Goal: Information Seeking & Learning: Learn about a topic

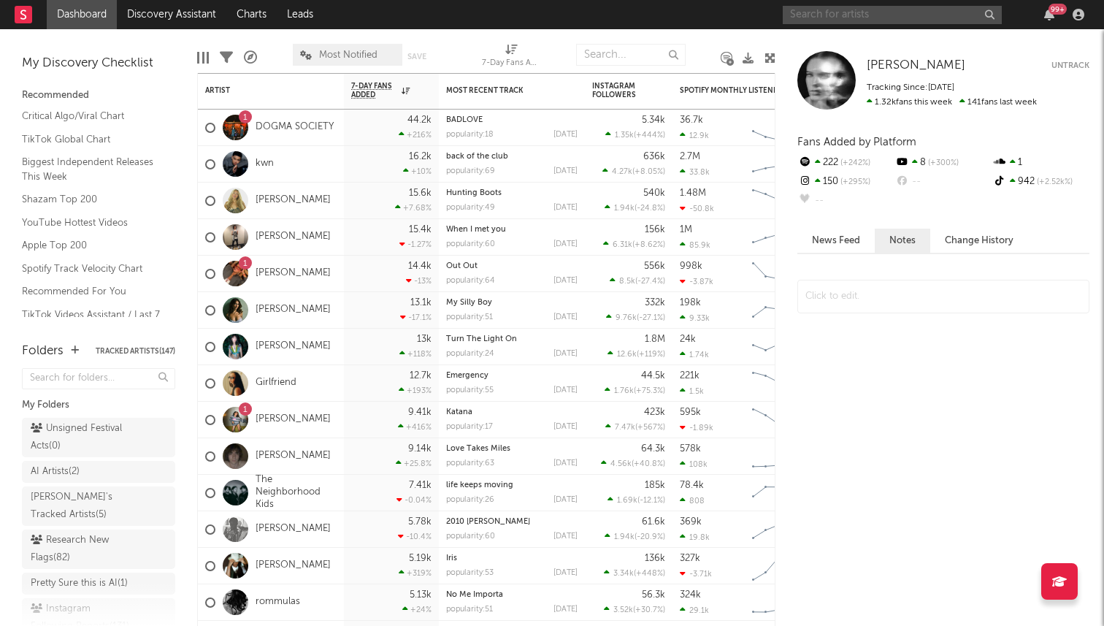
click at [856, 22] on input "text" at bounding box center [892, 15] width 219 height 18
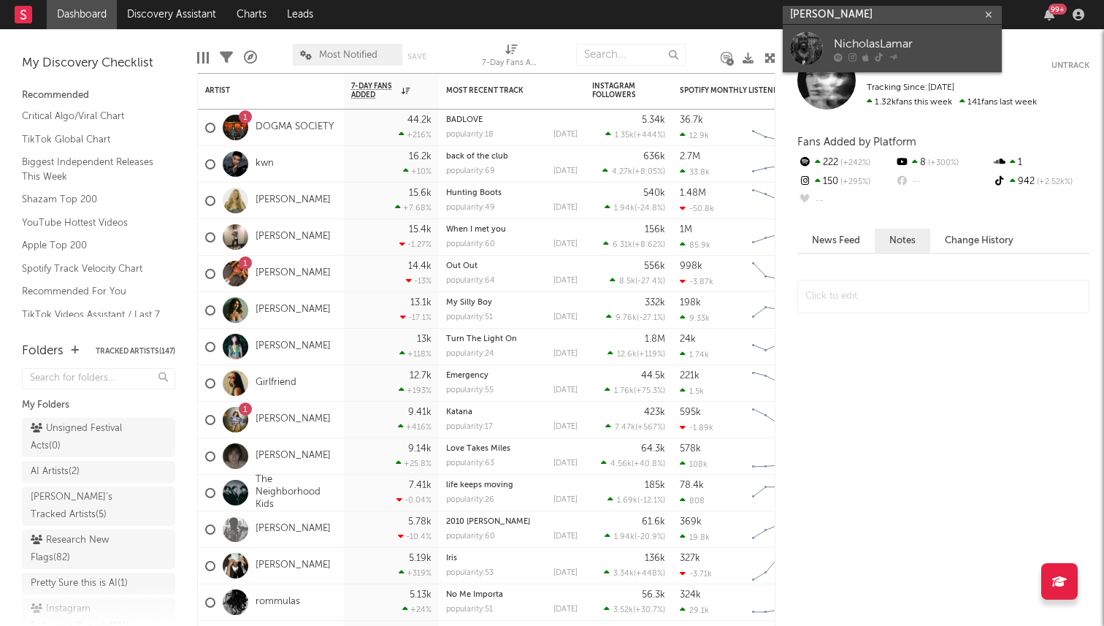
type input "nicholas lamar"
click at [806, 47] on div at bounding box center [806, 48] width 33 height 33
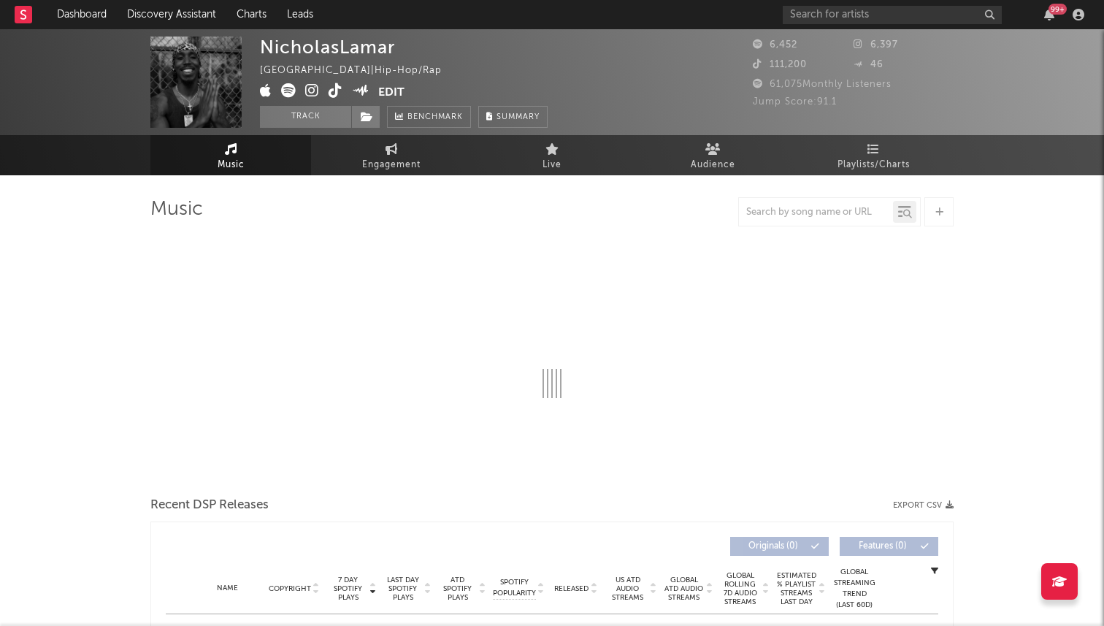
select select "6m"
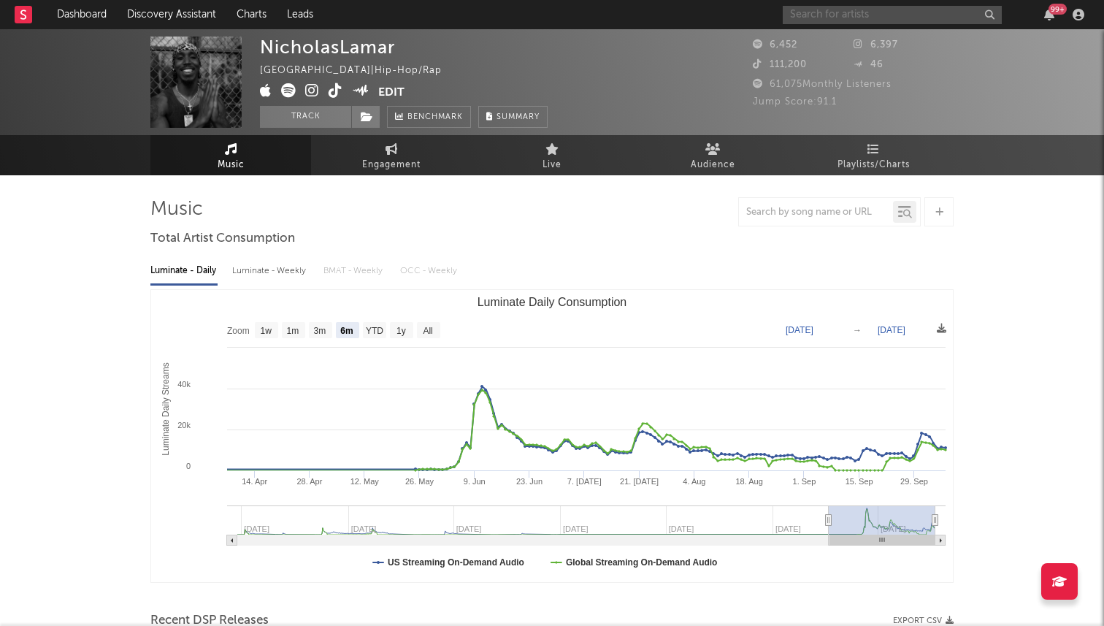
click at [860, 18] on input "text" at bounding box center [892, 15] width 219 height 18
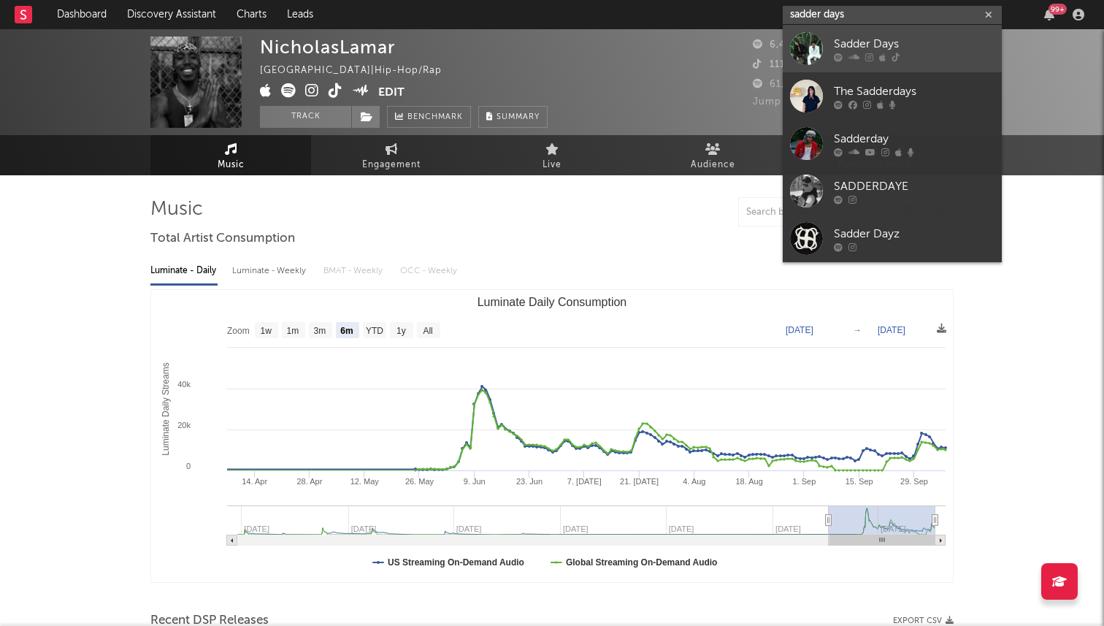
type input "sadder days"
click at [815, 42] on div at bounding box center [806, 48] width 33 height 33
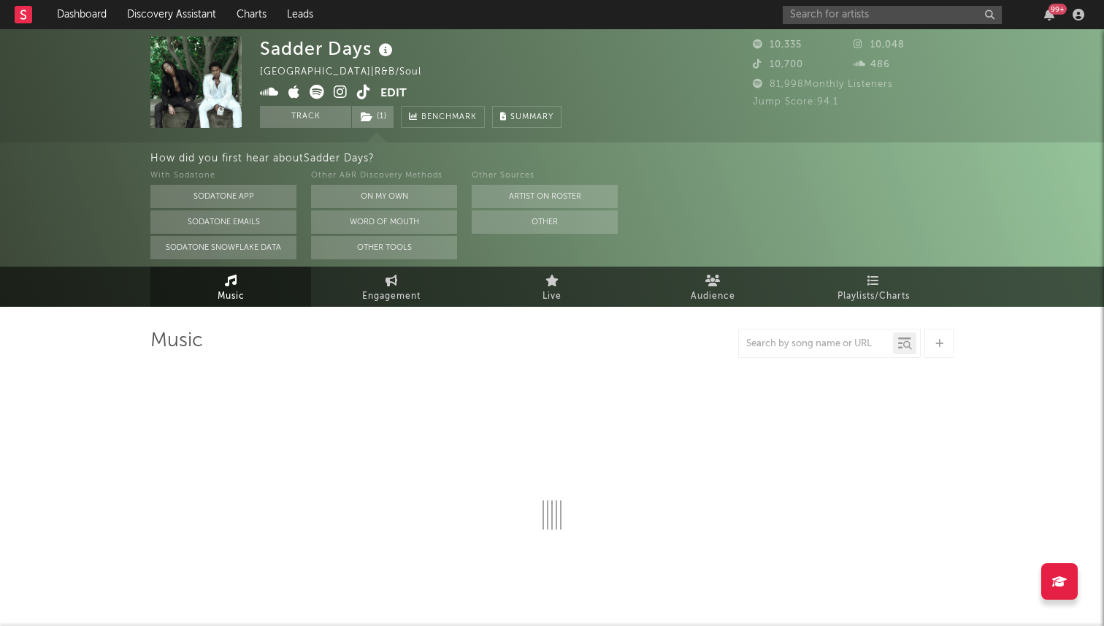
select select "6m"
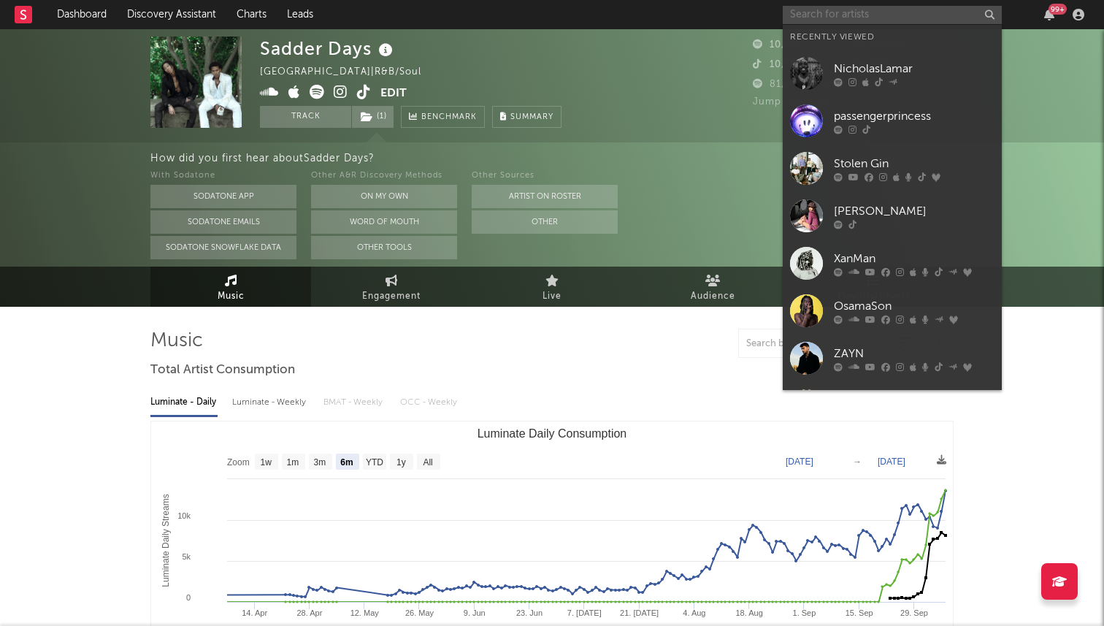
click at [870, 23] on input "text" at bounding box center [892, 15] width 219 height 18
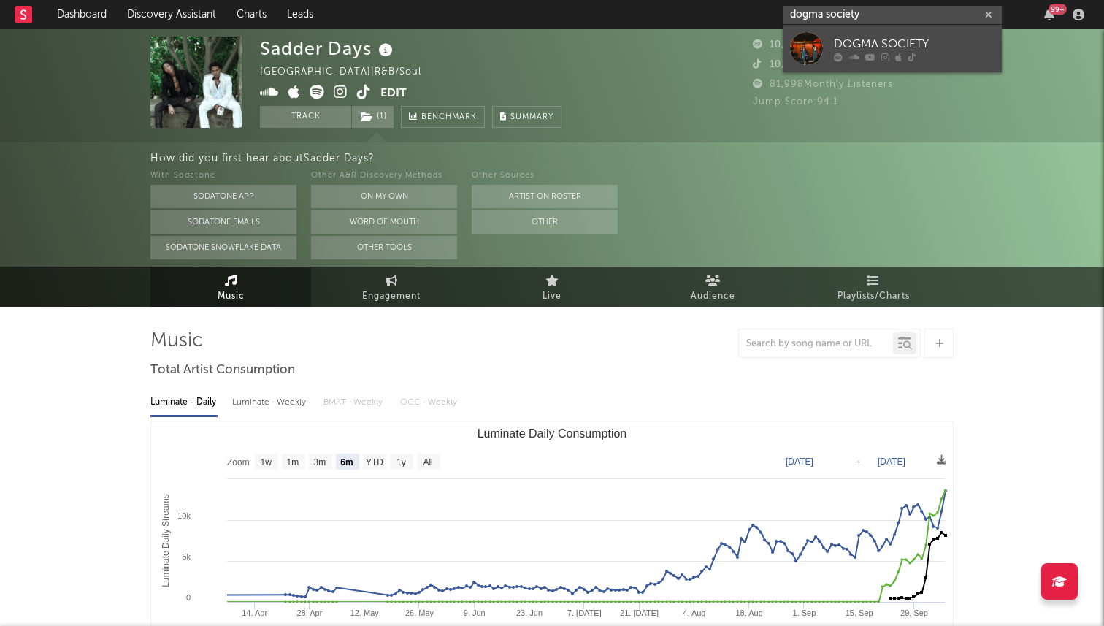
type input "dogma society"
click at [811, 47] on div at bounding box center [806, 48] width 33 height 33
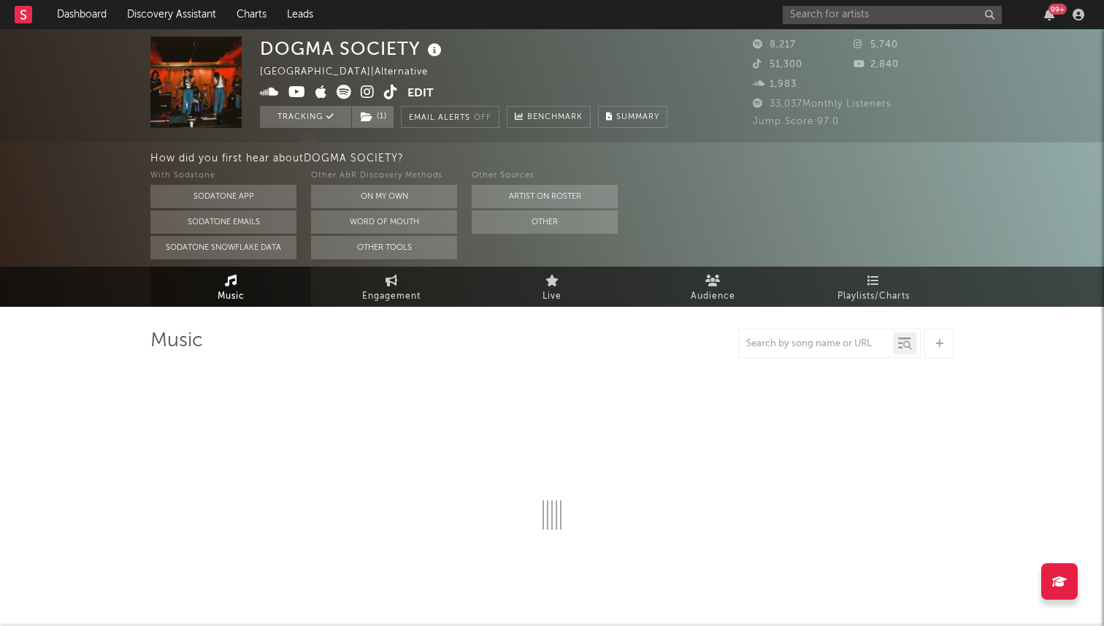
select select "6m"
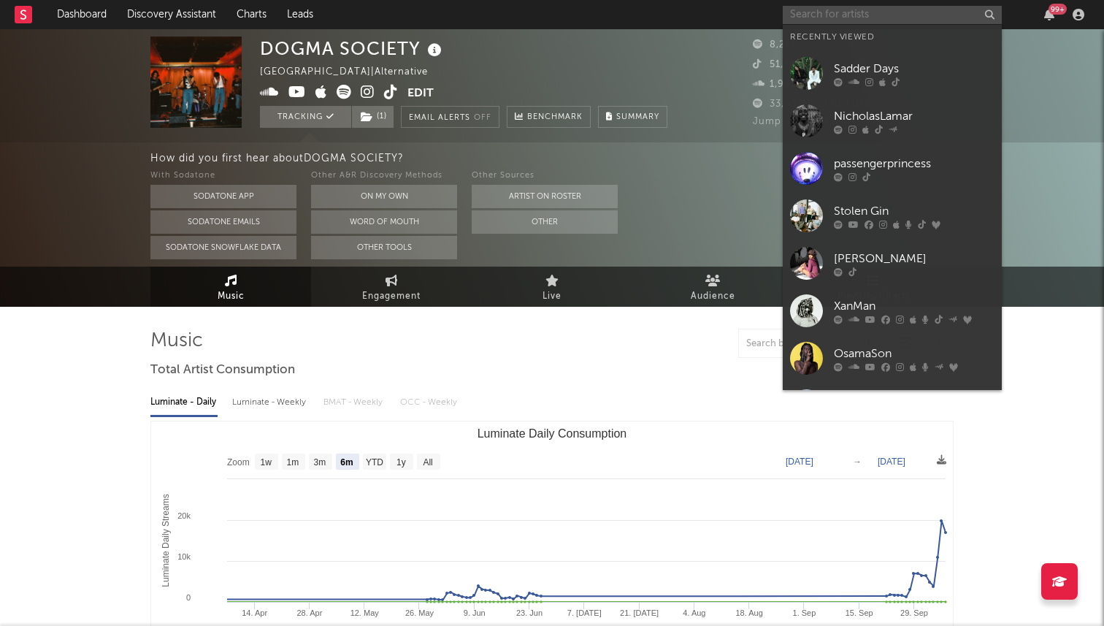
click at [844, 13] on input "text" at bounding box center [892, 15] width 219 height 18
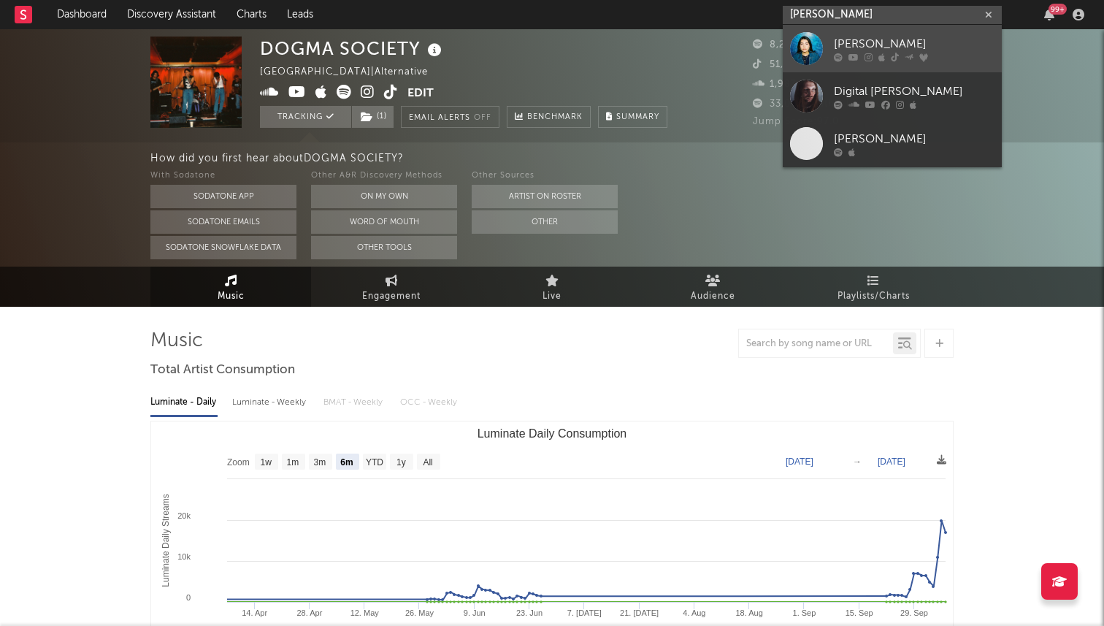
type input "gigi moss"
click at [827, 55] on link "Gigi Moss" at bounding box center [892, 48] width 219 height 47
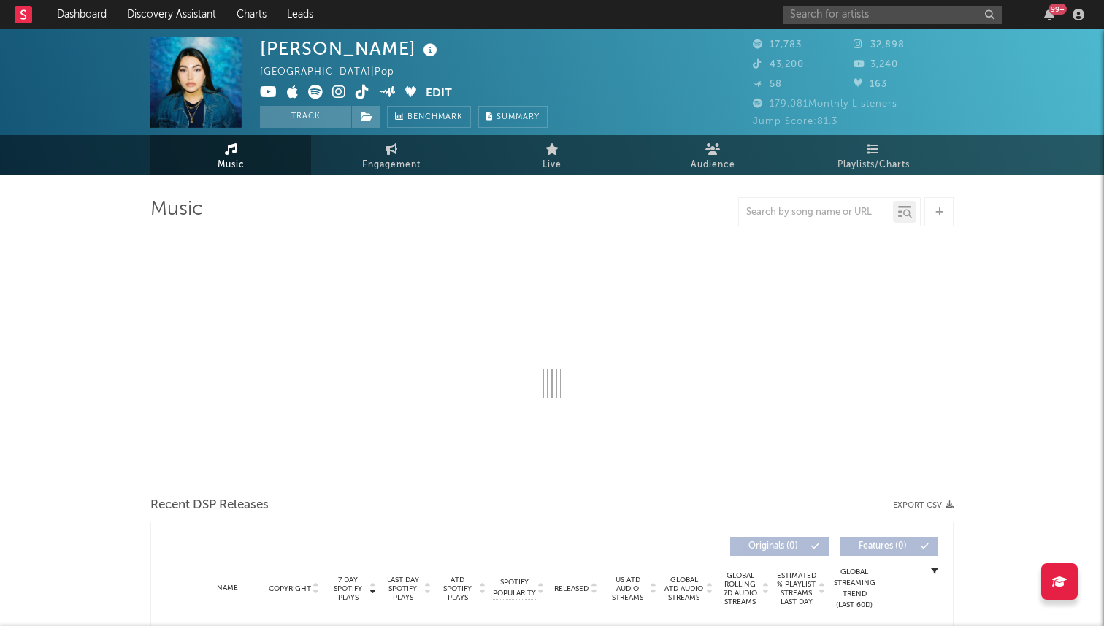
select select "6m"
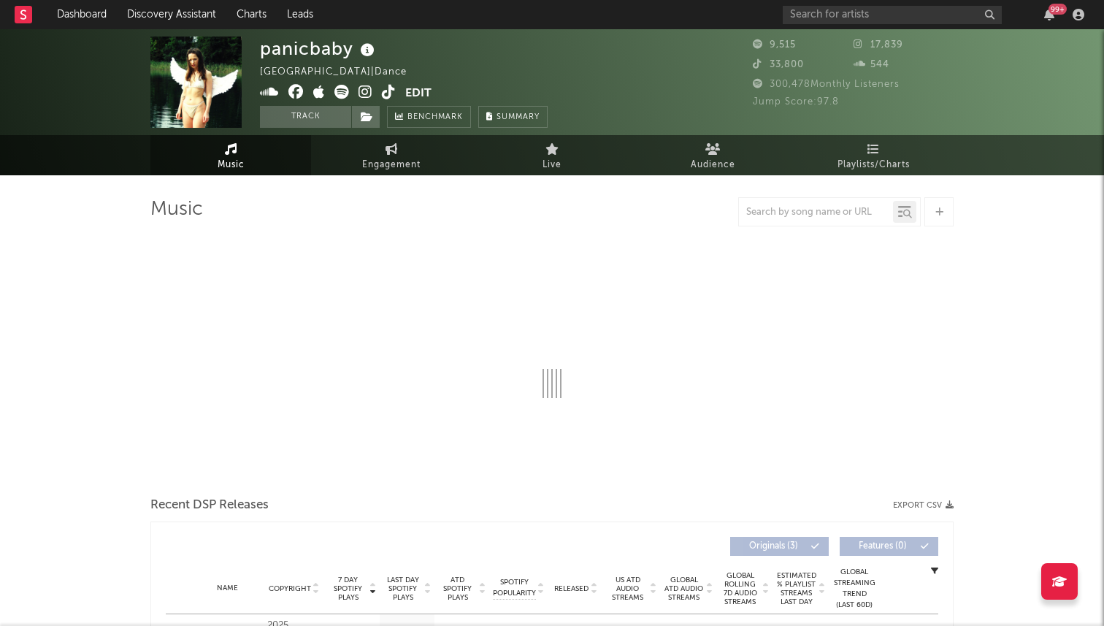
select select "1w"
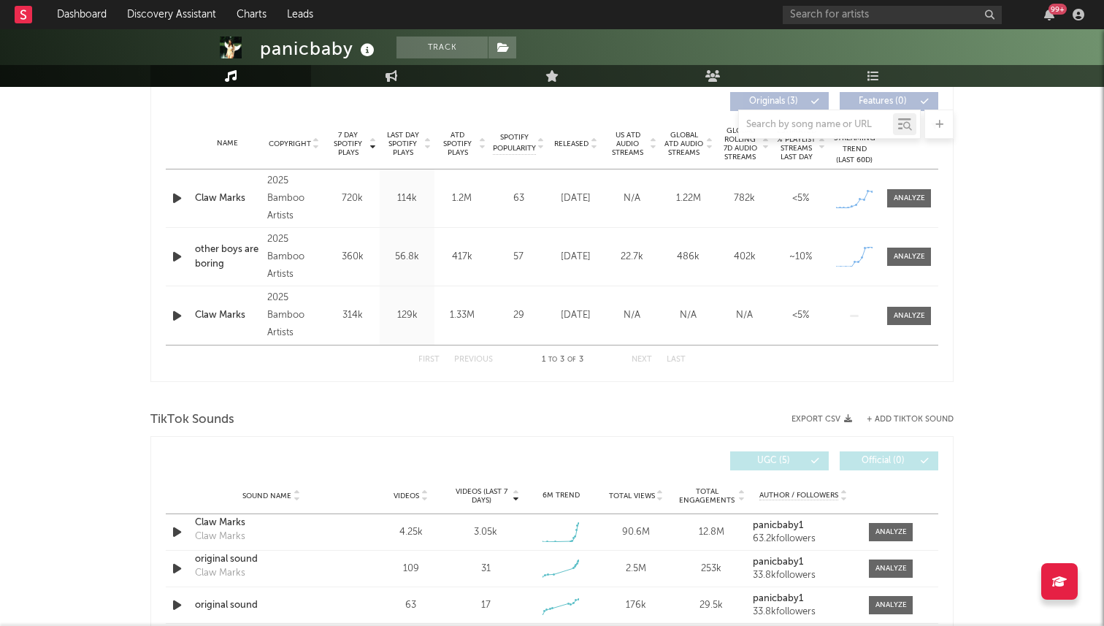
scroll to position [661, 0]
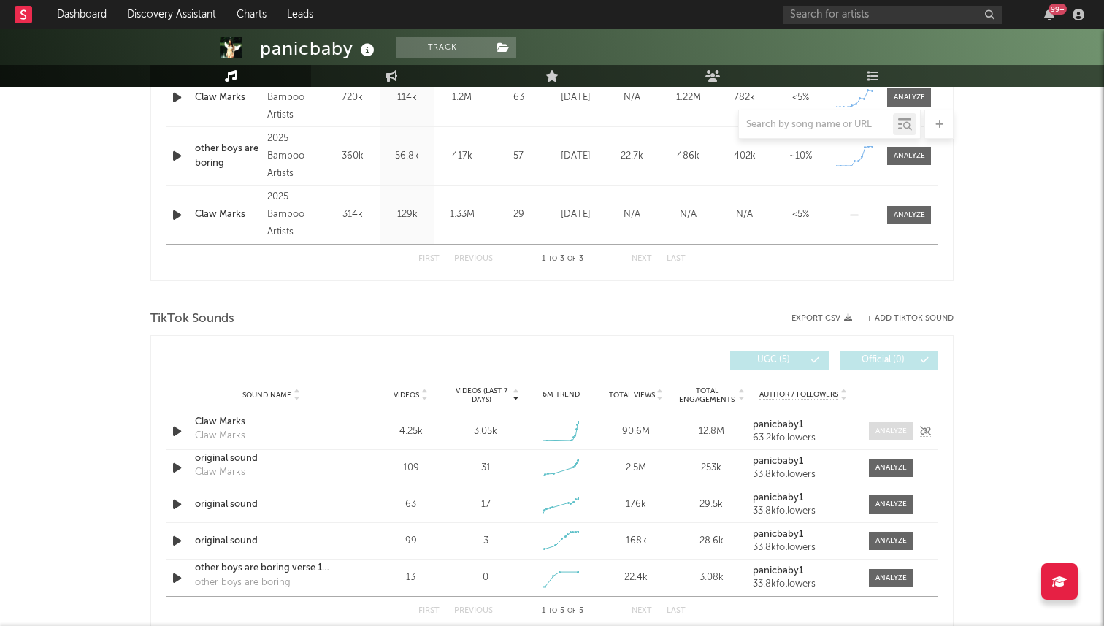
click at [894, 430] on div at bounding box center [891, 431] width 31 height 11
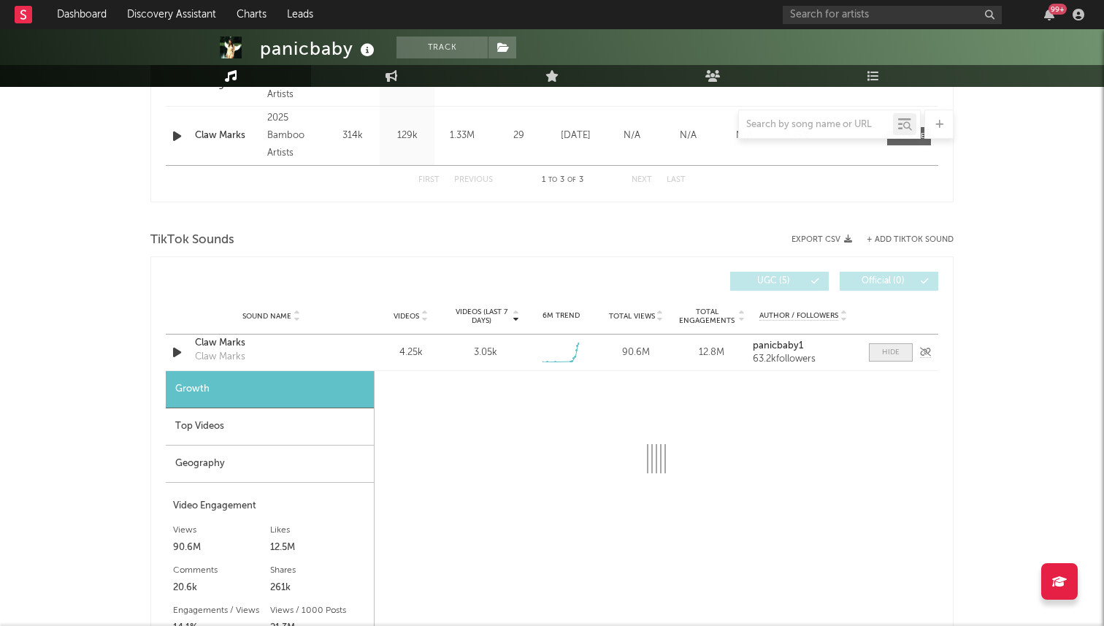
scroll to position [780, 0]
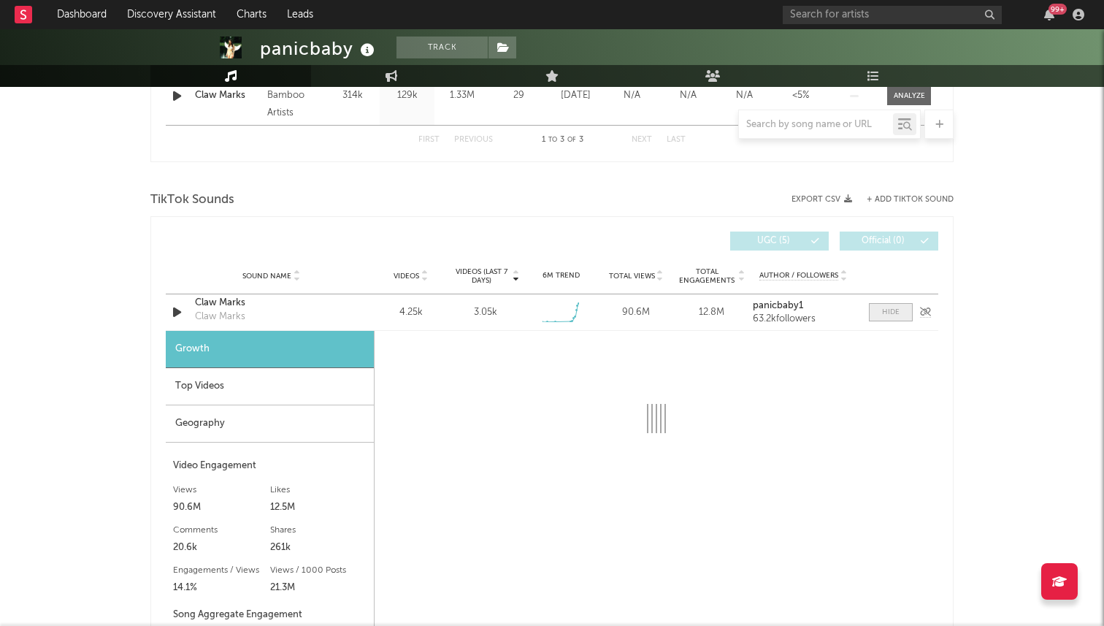
select select "1w"
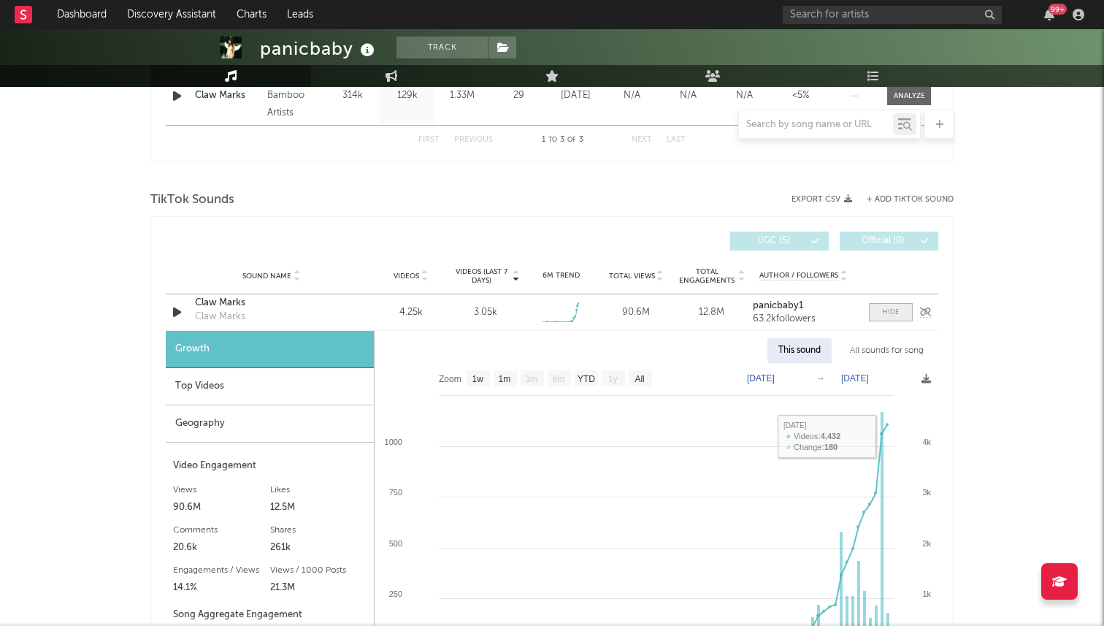
click at [887, 310] on div at bounding box center [891, 312] width 18 height 11
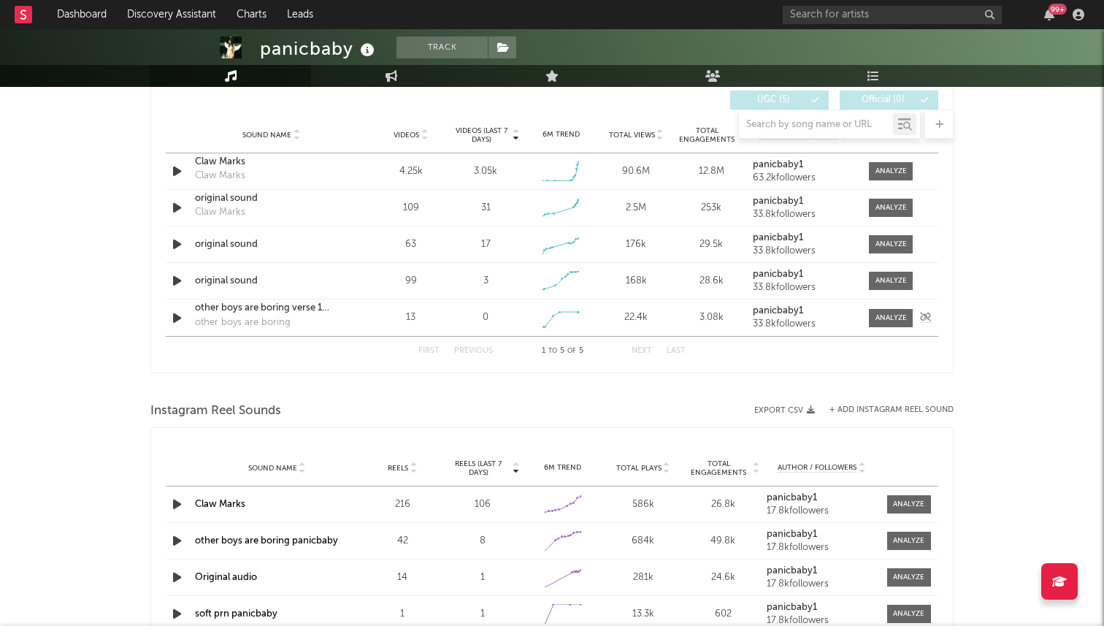
scroll to position [848, 0]
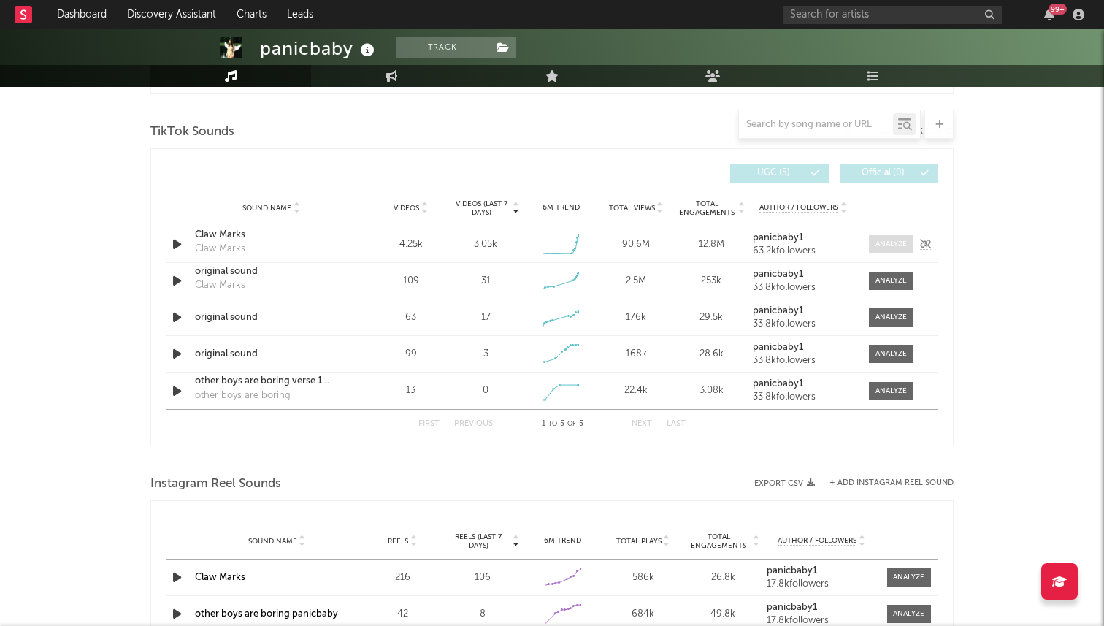
click at [896, 237] on span at bounding box center [891, 244] width 44 height 18
select select "1w"
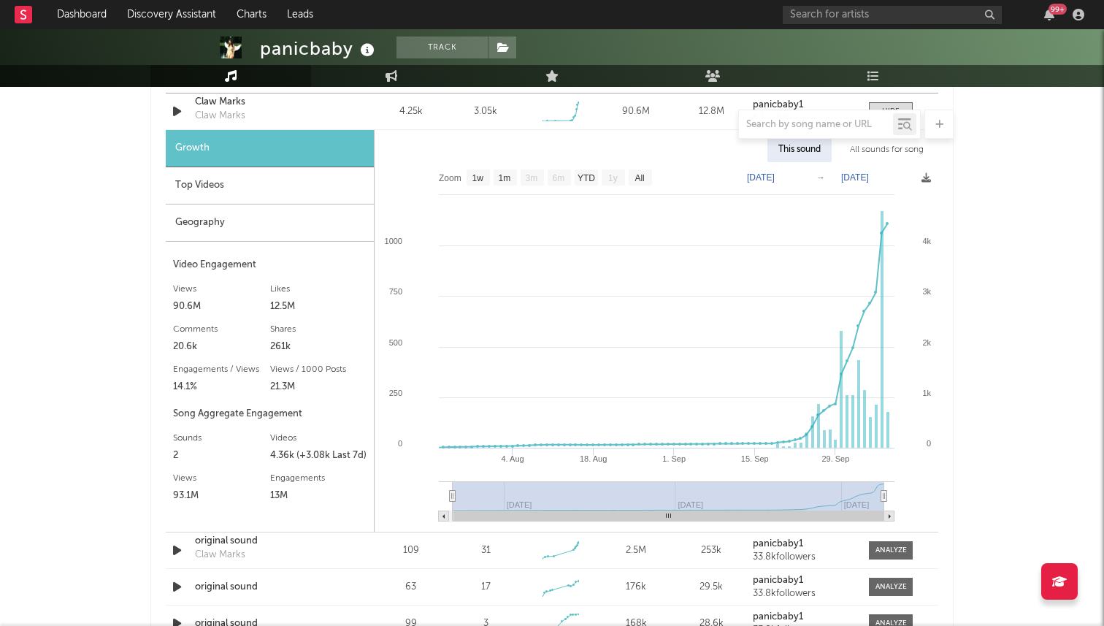
scroll to position [1000, 0]
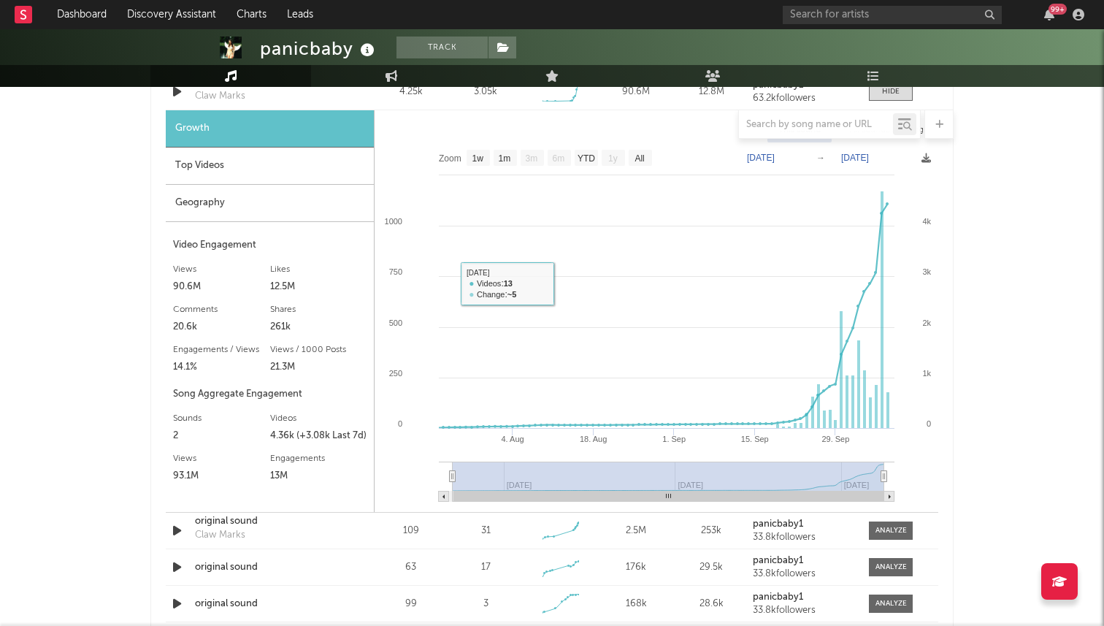
click at [340, 210] on div "Geography" at bounding box center [270, 203] width 208 height 37
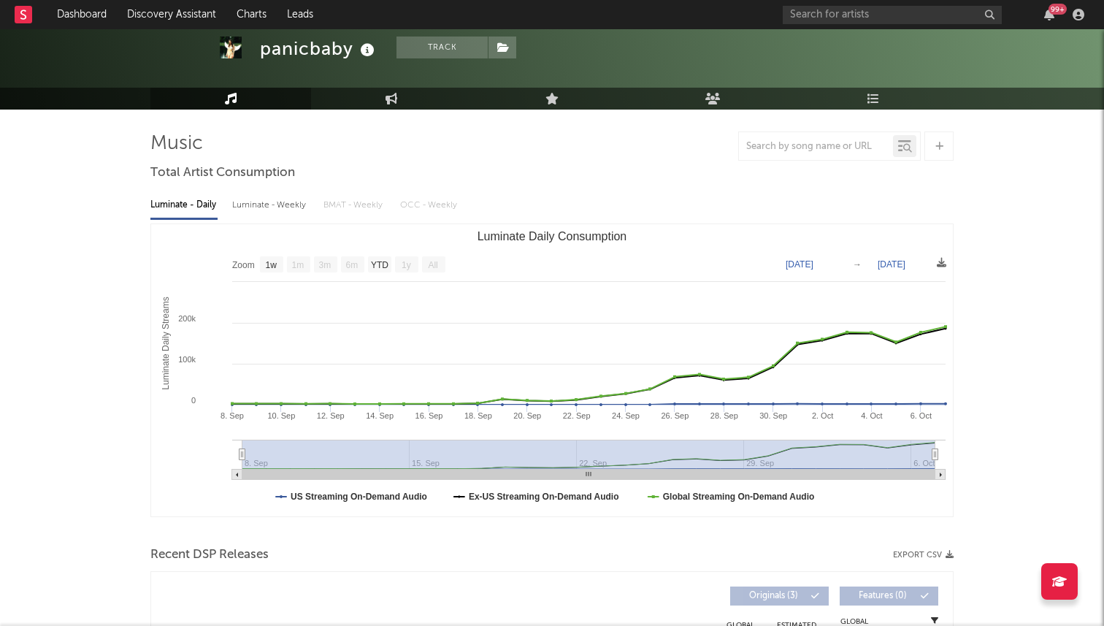
scroll to position [0, 0]
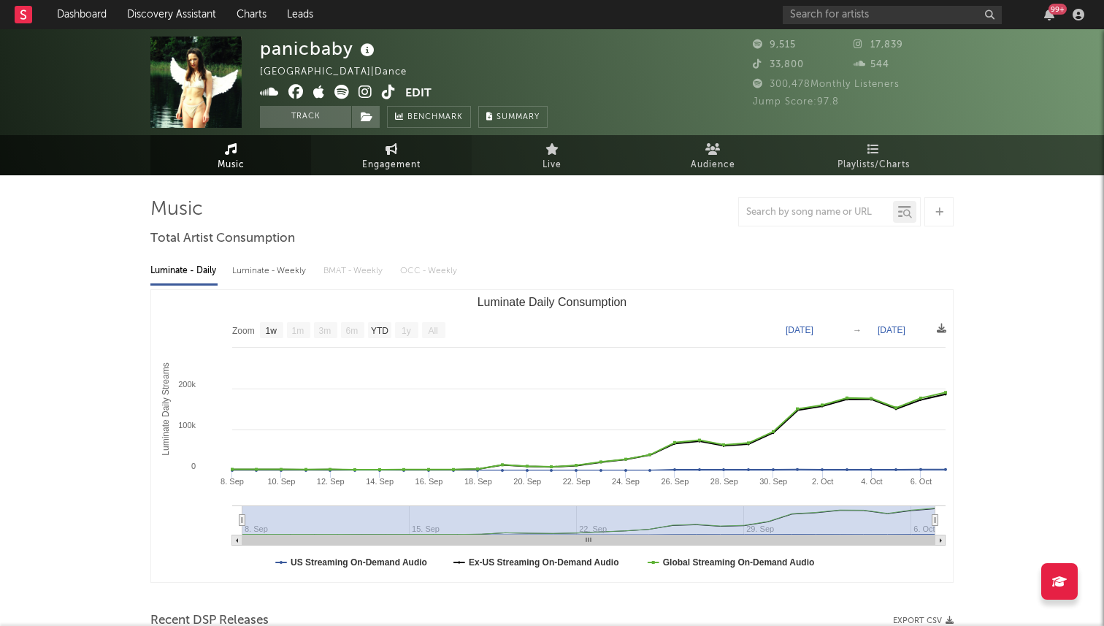
click at [367, 148] on link "Engagement" at bounding box center [391, 155] width 161 height 40
select select "1w"
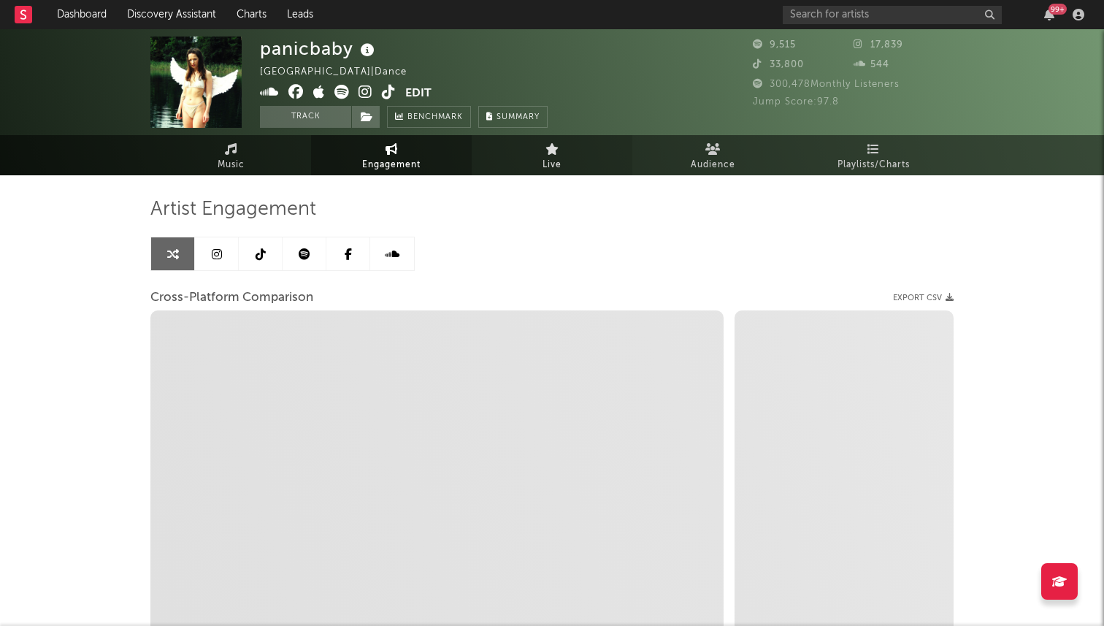
click at [587, 156] on link "Live" at bounding box center [552, 155] width 161 height 40
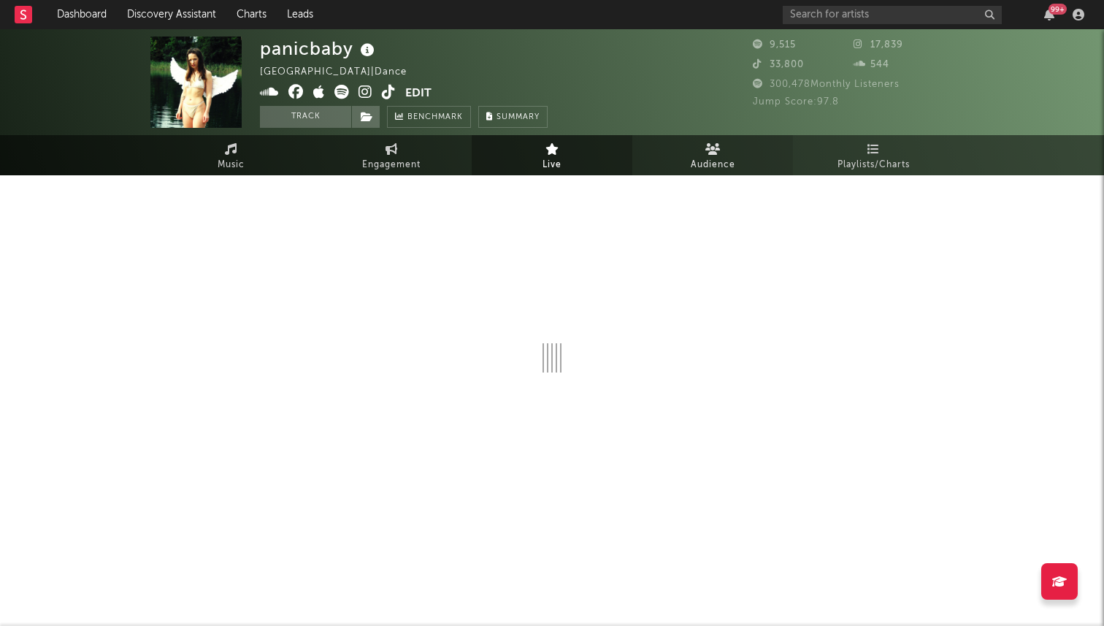
click at [746, 156] on link "Audience" at bounding box center [712, 155] width 161 height 40
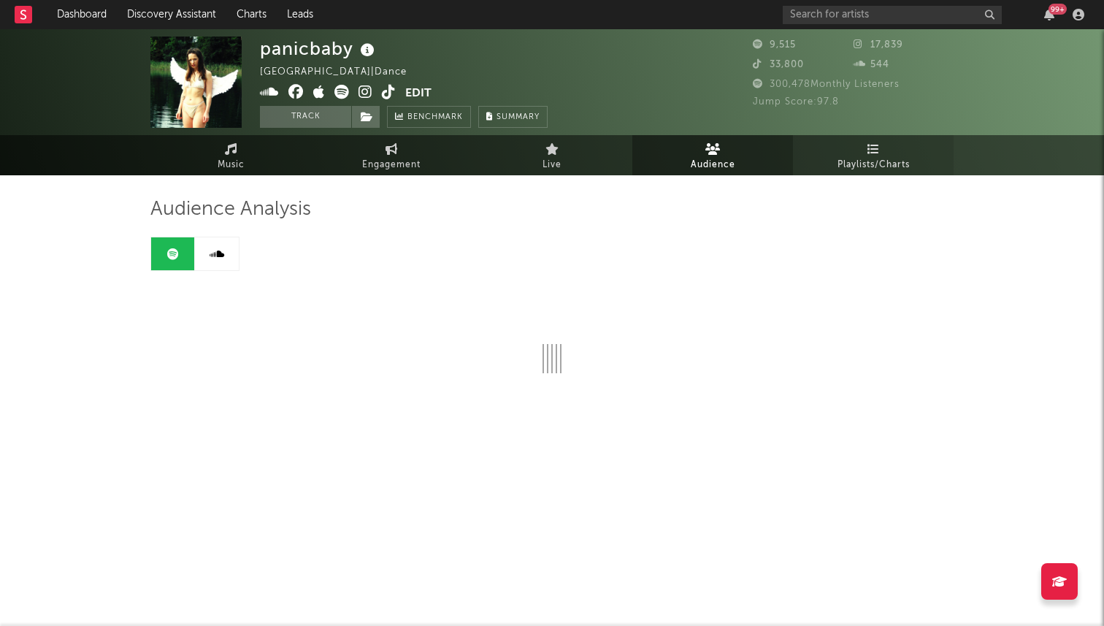
click at [870, 152] on icon at bounding box center [874, 149] width 12 height 12
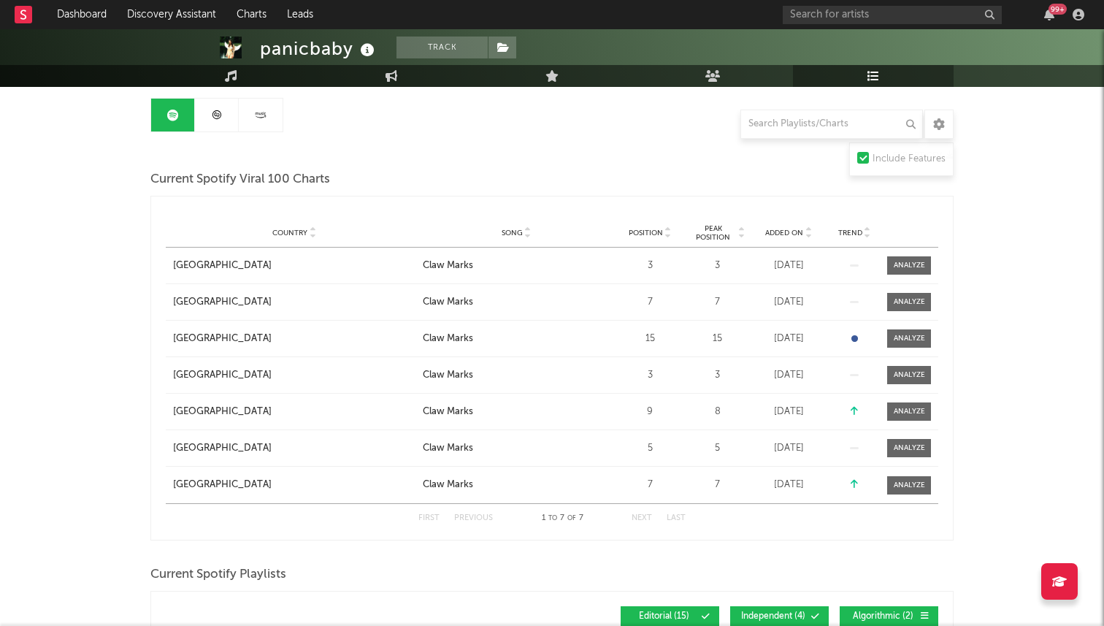
scroll to position [119, 0]
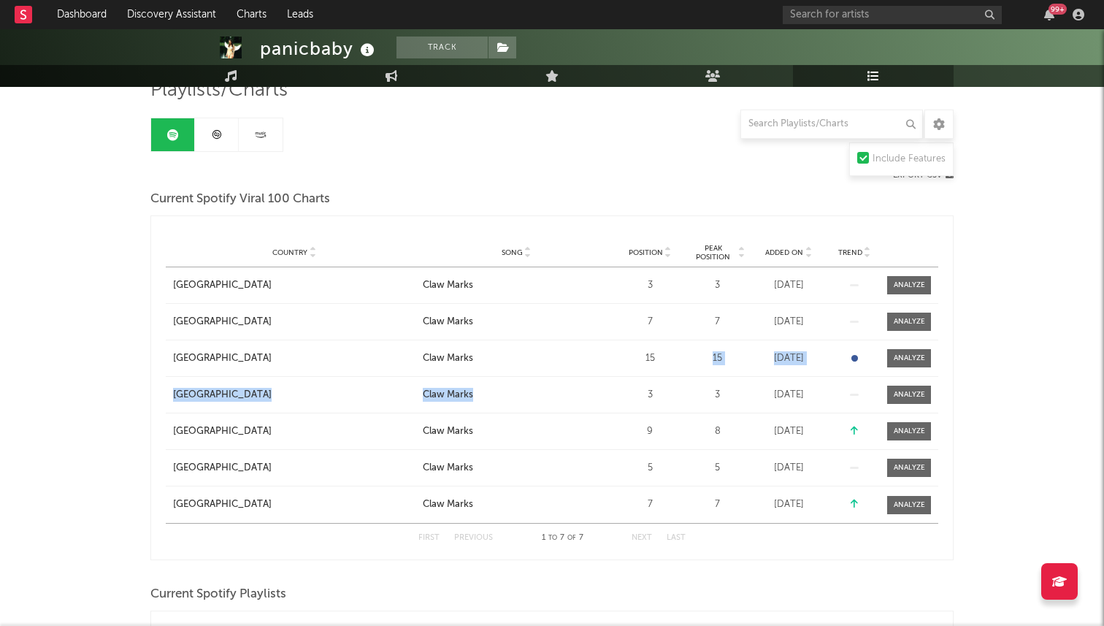
drag, startPoint x: 636, startPoint y: 377, endPoint x: 627, endPoint y: 376, distance: 8.8
click at [632, 375] on div "Country [GEOGRAPHIC_DATA] City Song Claw Marks Position 3 Peak Position 3 Estim…" at bounding box center [552, 395] width 773 height 256
